Goal: Task Accomplishment & Management: Manage account settings

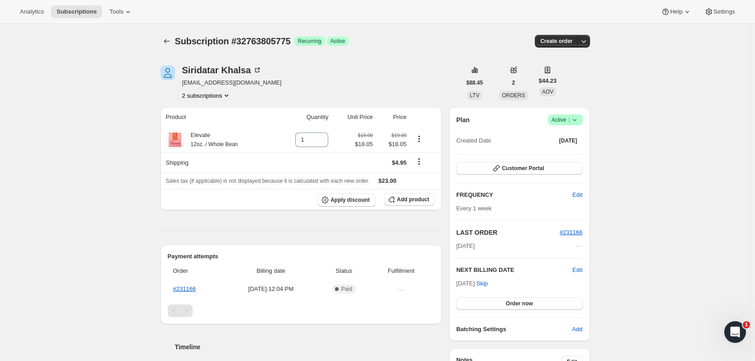
click at [211, 93] on button "2 subscriptions" at bounding box center [206, 95] width 49 height 9
click at [214, 110] on span "32616251471" at bounding box center [209, 112] width 63 height 9
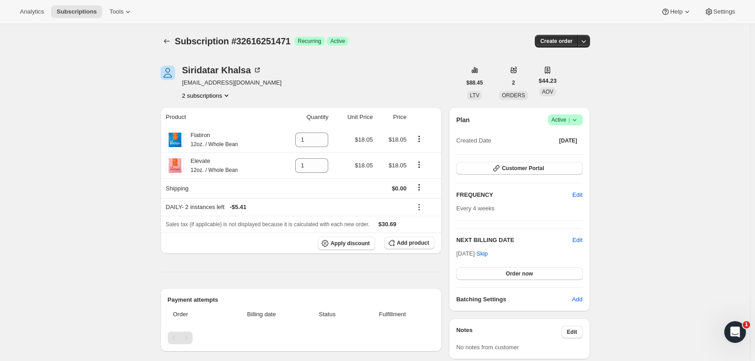
click at [206, 95] on button "2 subscriptions" at bounding box center [206, 95] width 49 height 9
click at [197, 128] on span "32763805775" at bounding box center [196, 127] width 36 height 7
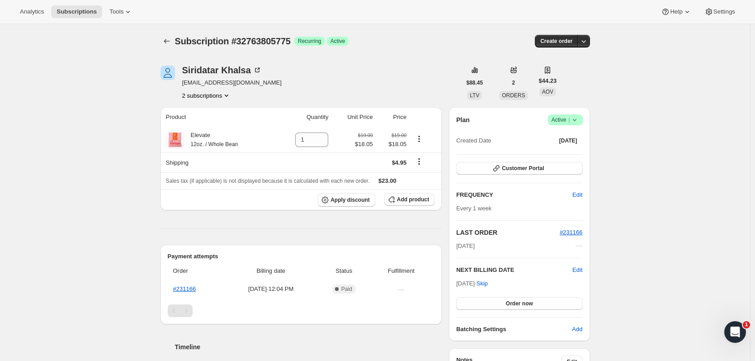
click at [221, 95] on button "2 subscriptions" at bounding box center [206, 95] width 49 height 9
click at [220, 115] on span "32616251471" at bounding box center [209, 112] width 63 height 9
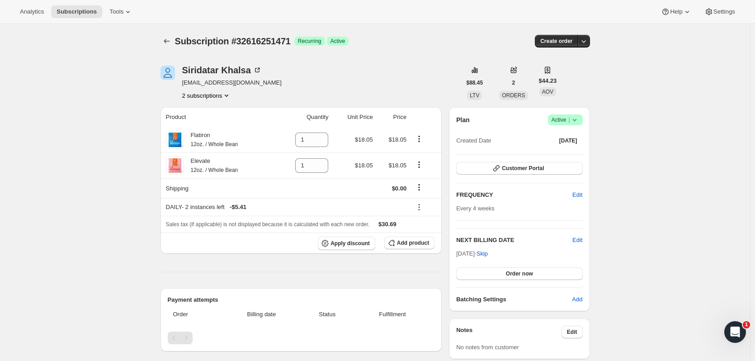
click at [223, 95] on button "2 subscriptions" at bounding box center [206, 95] width 49 height 9
click at [213, 125] on span "32763805775" at bounding box center [209, 127] width 63 height 9
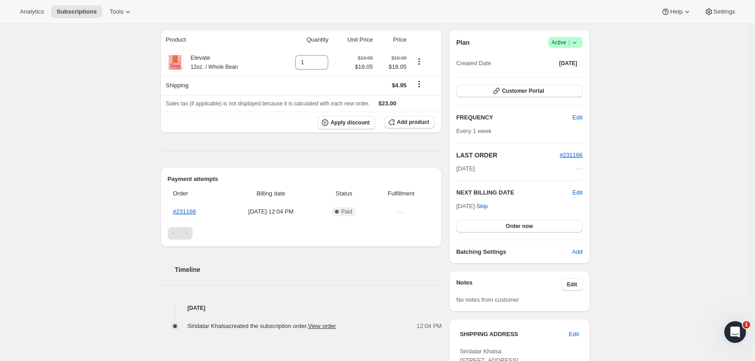
scroll to position [136, 0]
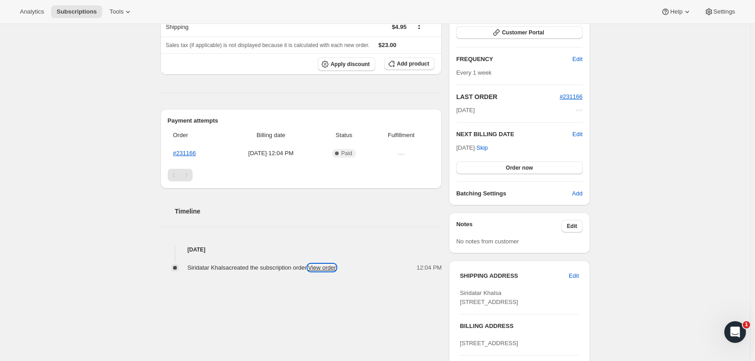
click at [320, 268] on link "View order" at bounding box center [322, 267] width 28 height 7
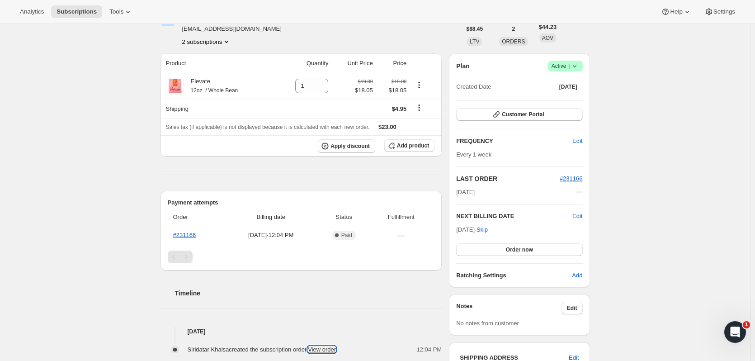
scroll to position [0, 0]
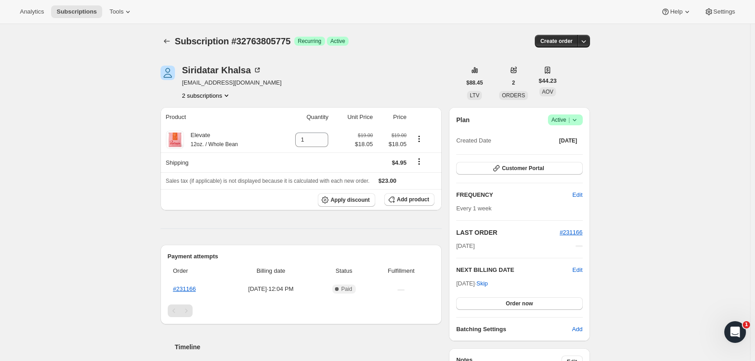
click at [213, 97] on button "2 subscriptions" at bounding box center [206, 95] width 49 height 9
click at [203, 112] on span "32616251471" at bounding box center [196, 112] width 36 height 7
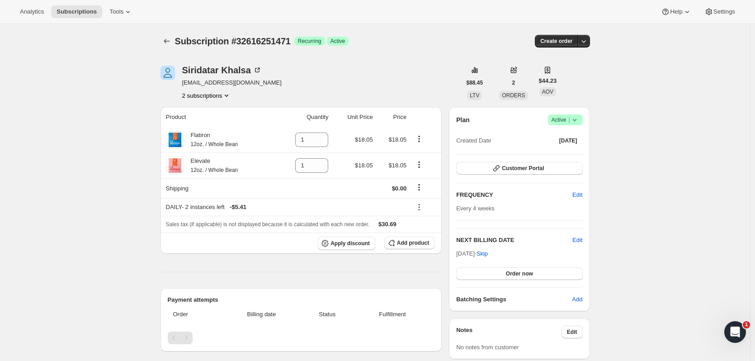
click at [221, 94] on button "2 subscriptions" at bounding box center [206, 95] width 49 height 9
click at [210, 127] on span "32763805775" at bounding box center [196, 127] width 36 height 7
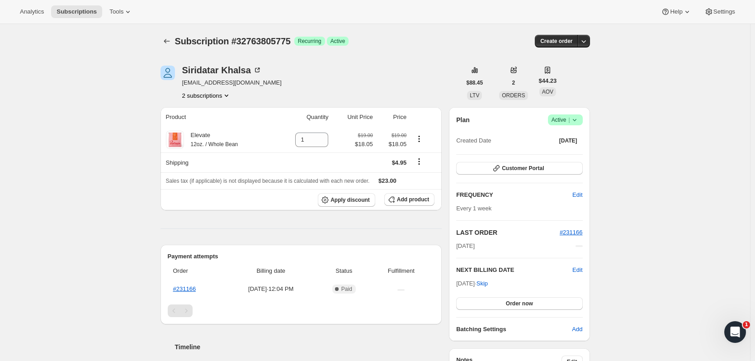
click at [577, 122] on icon at bounding box center [574, 119] width 9 height 9
click at [571, 152] on span "Cancel subscription" at bounding box center [567, 153] width 51 height 7
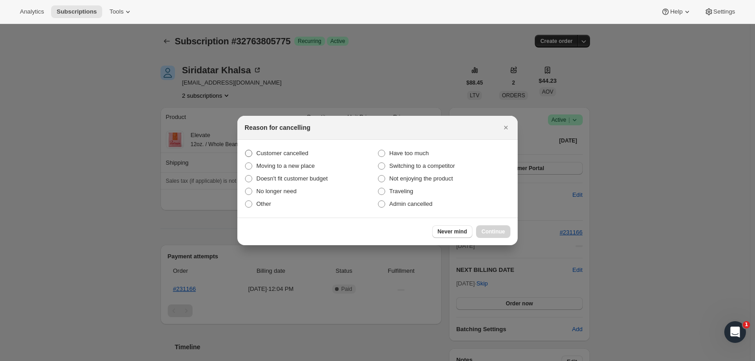
click at [249, 150] on span ":rf5:" at bounding box center [248, 153] width 7 height 7
click at [245, 150] on input "Customer cancelled" at bounding box center [245, 150] width 0 height 0
radio input "true"
click at [505, 232] on button "Continue" at bounding box center [493, 231] width 34 height 13
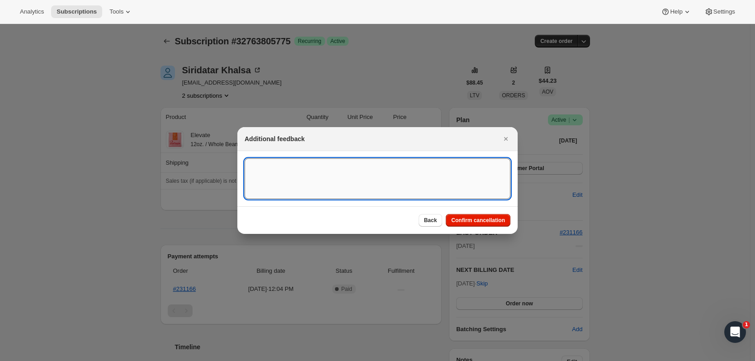
click at [368, 181] on textarea ":rf5:" at bounding box center [377, 178] width 266 height 41
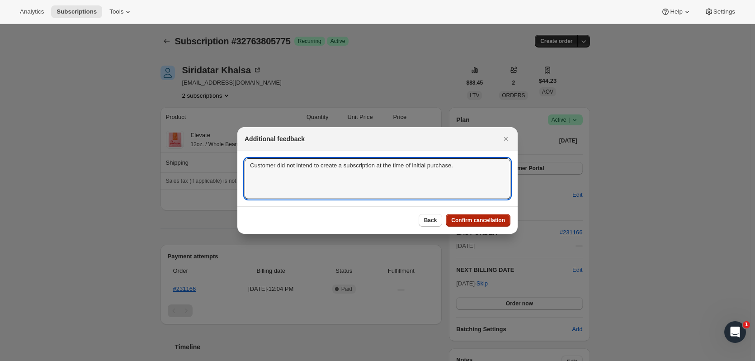
type textarea "Customer did not intend to create a subscription at the time of initial purchas…"
click at [500, 219] on span "Confirm cancellation" at bounding box center [478, 219] width 54 height 7
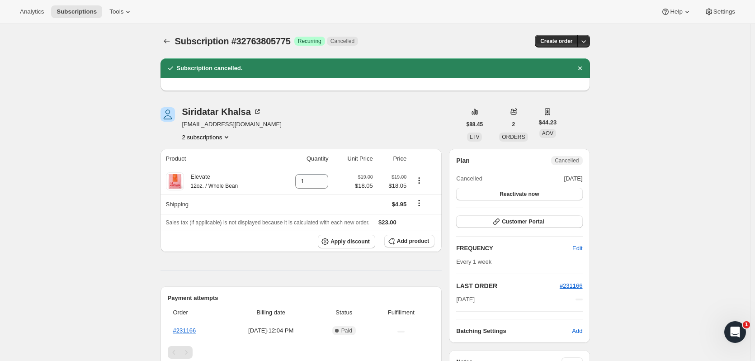
click at [211, 136] on button "2 subscriptions" at bounding box center [206, 136] width 49 height 9
click at [212, 156] on span "32616251471" at bounding box center [196, 153] width 36 height 7
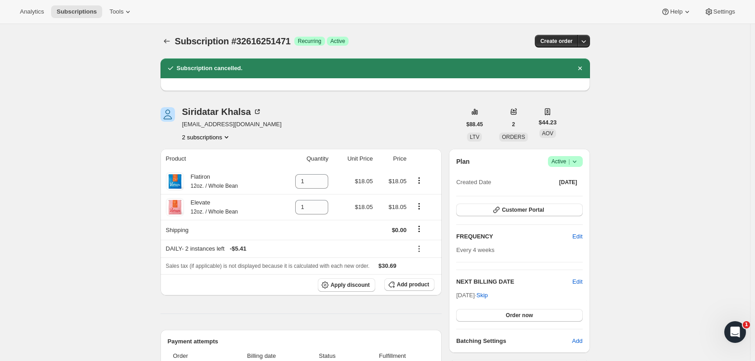
click at [214, 139] on button "2 subscriptions" at bounding box center [206, 136] width 49 height 9
click at [208, 166] on span "32763805775" at bounding box center [196, 169] width 36 height 7
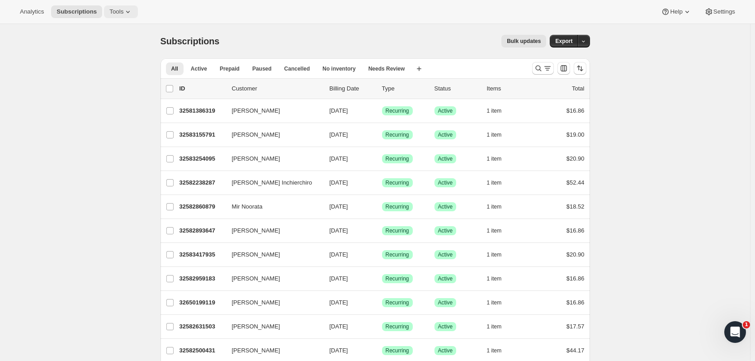
click at [110, 6] on button "Tools" at bounding box center [121, 11] width 34 height 13
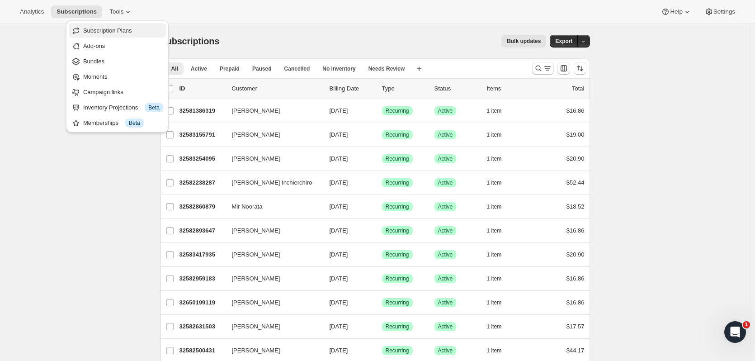
click at [110, 29] on span "Subscription Plans" at bounding box center [107, 30] width 49 height 7
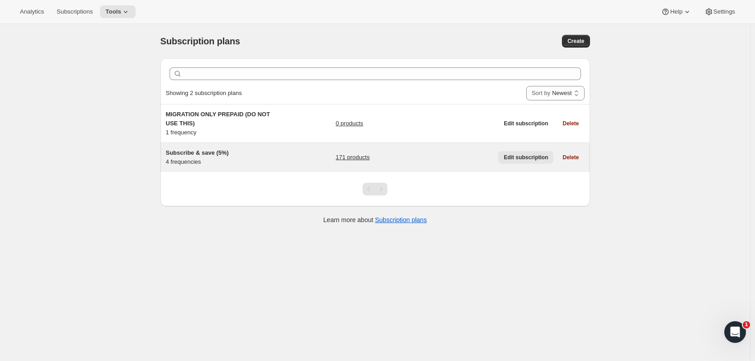
click at [516, 158] on span "Edit subscription" at bounding box center [525, 157] width 44 height 7
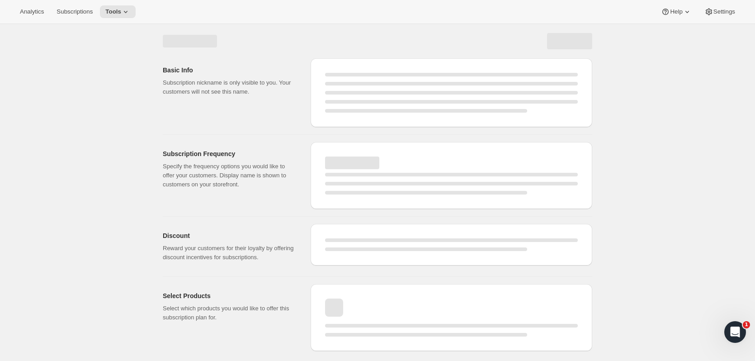
select select "WEEK"
select select "MONTH"
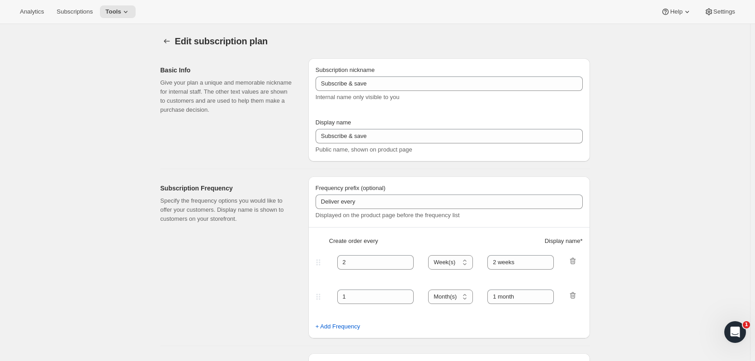
type input "Subscribe & save (5%)"
type input "Subscribe & Save"
type input "1"
type input "1 week"
type input "2"
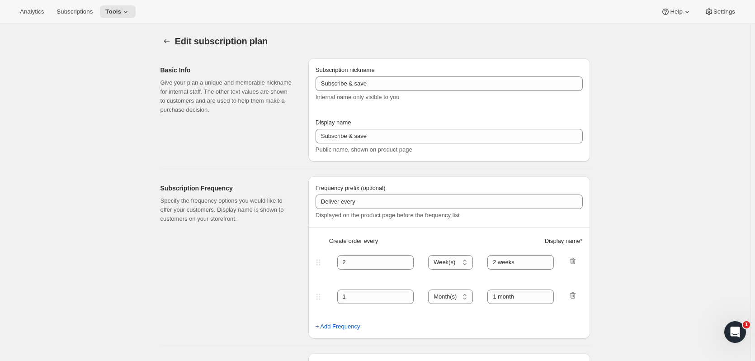
select select "WEEK"
type input "2 weeks"
type input "5"
select select "WEEK"
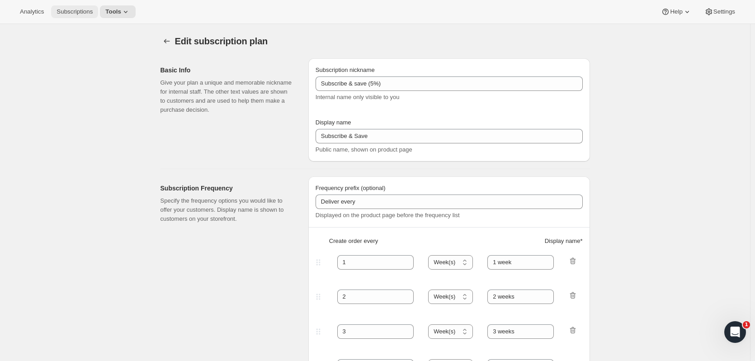
click at [65, 11] on span "Subscriptions" at bounding box center [74, 11] width 36 height 7
